Goal: Transaction & Acquisition: Purchase product/service

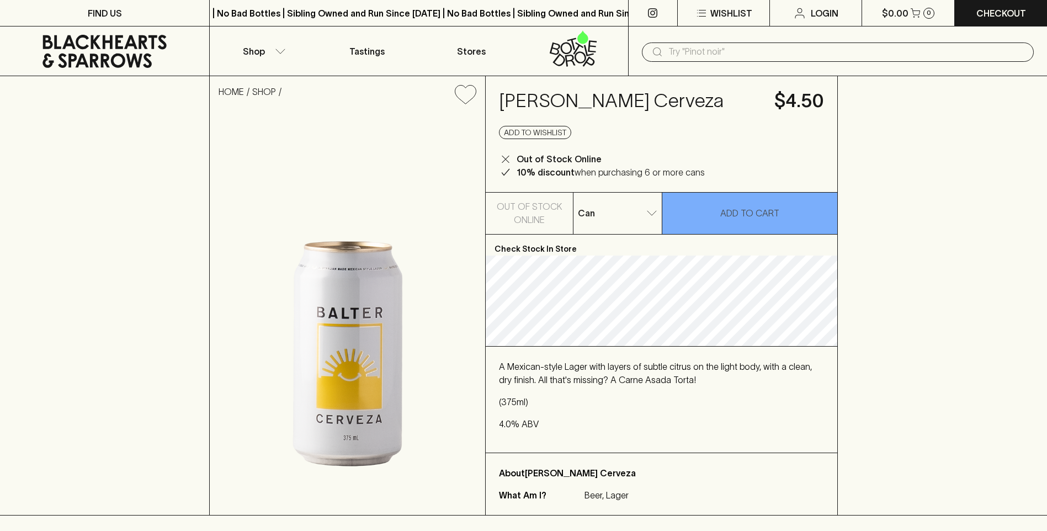
click at [359, 327] on img at bounding box center [347, 314] width 275 height 402
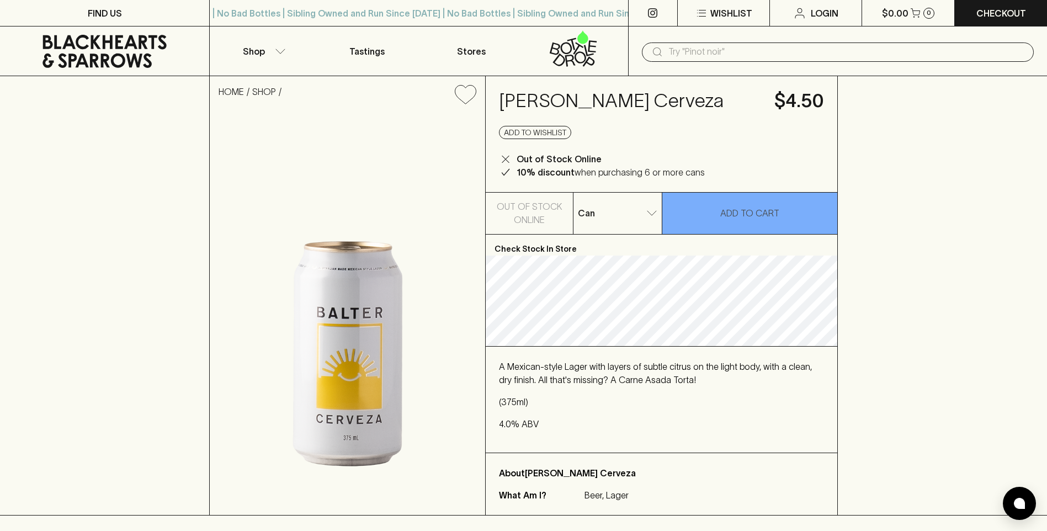
click at [340, 390] on img at bounding box center [347, 314] width 275 height 402
click at [368, 324] on img at bounding box center [347, 314] width 275 height 402
